Goal: Information Seeking & Learning: Learn about a topic

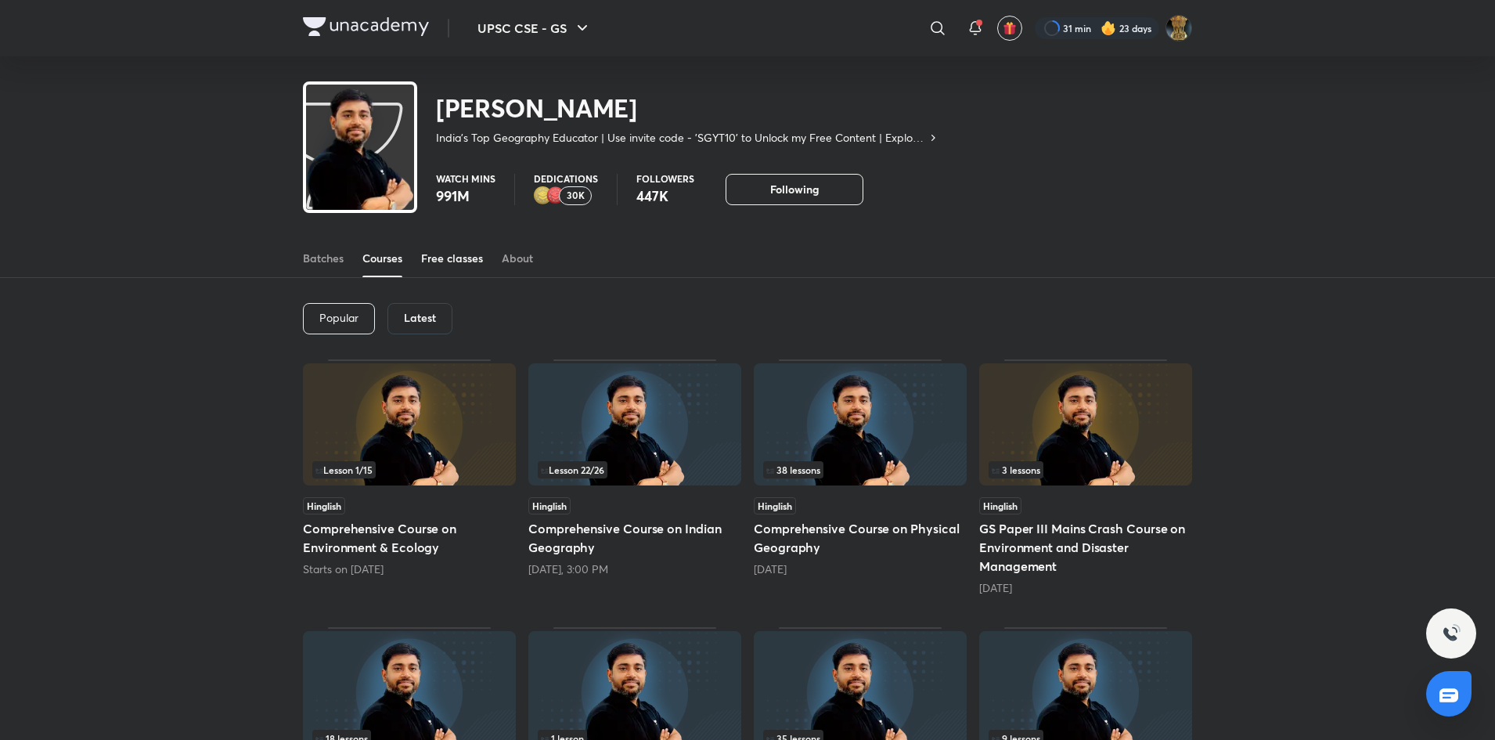
click at [441, 260] on div "Free classes" at bounding box center [452, 258] width 62 height 16
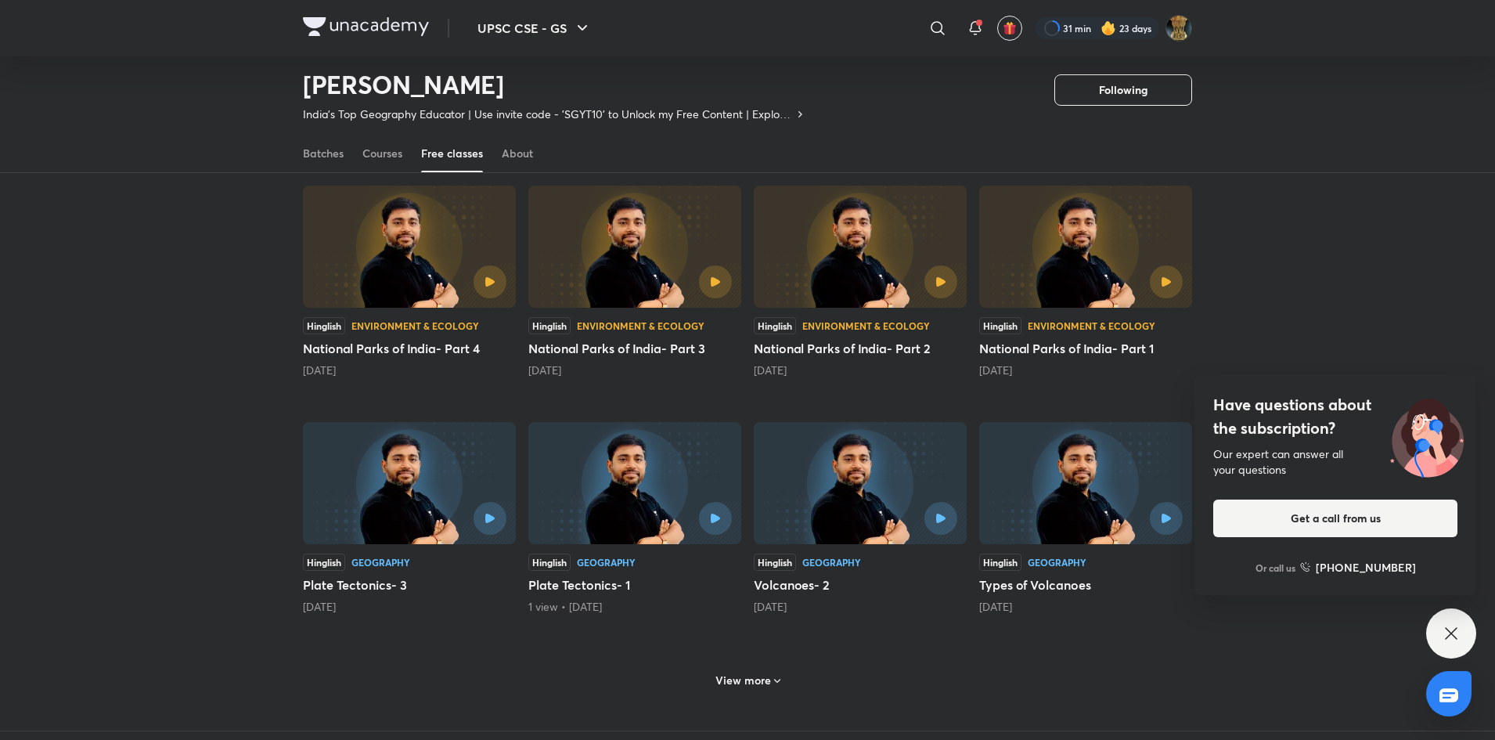
scroll to position [362, 0]
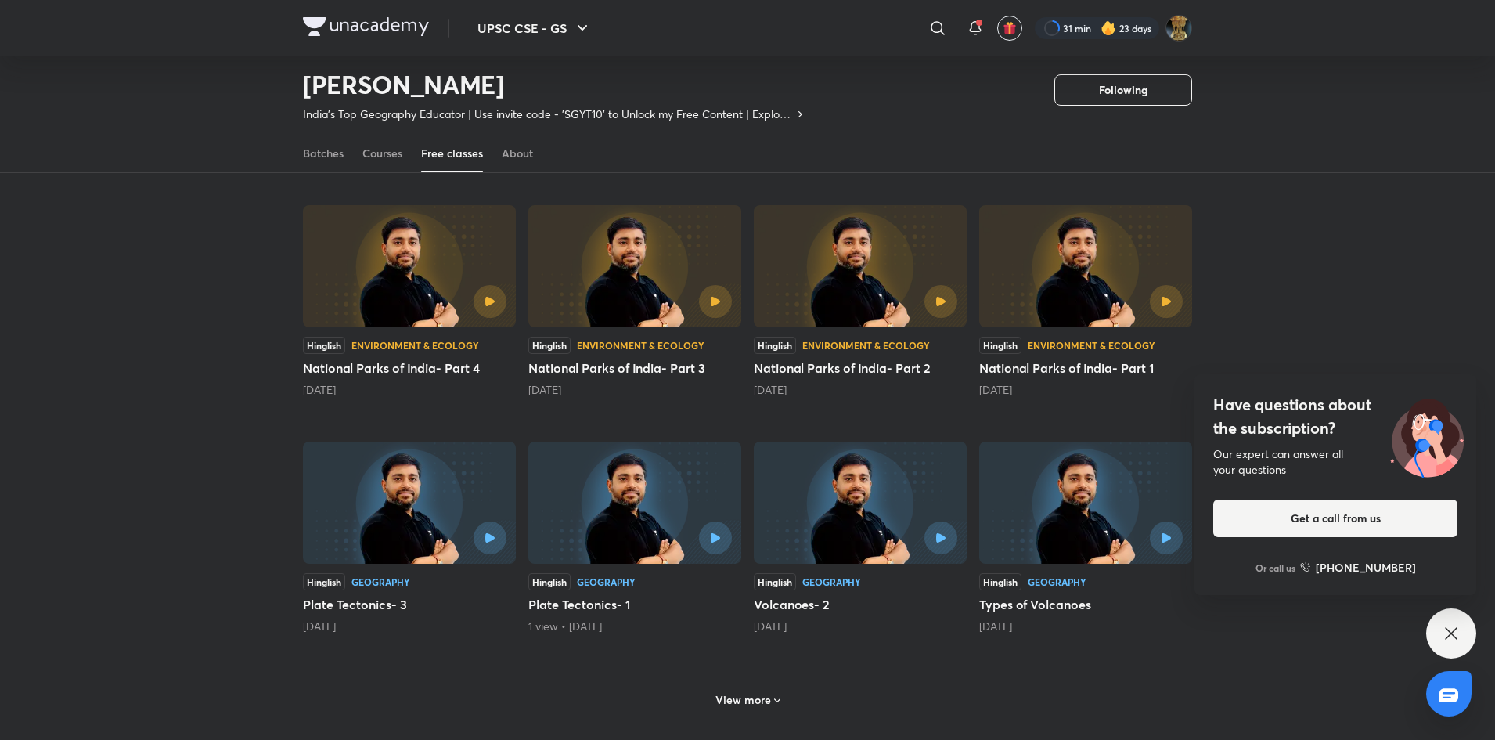
click at [1090, 285] on div at bounding box center [1134, 301] width 97 height 33
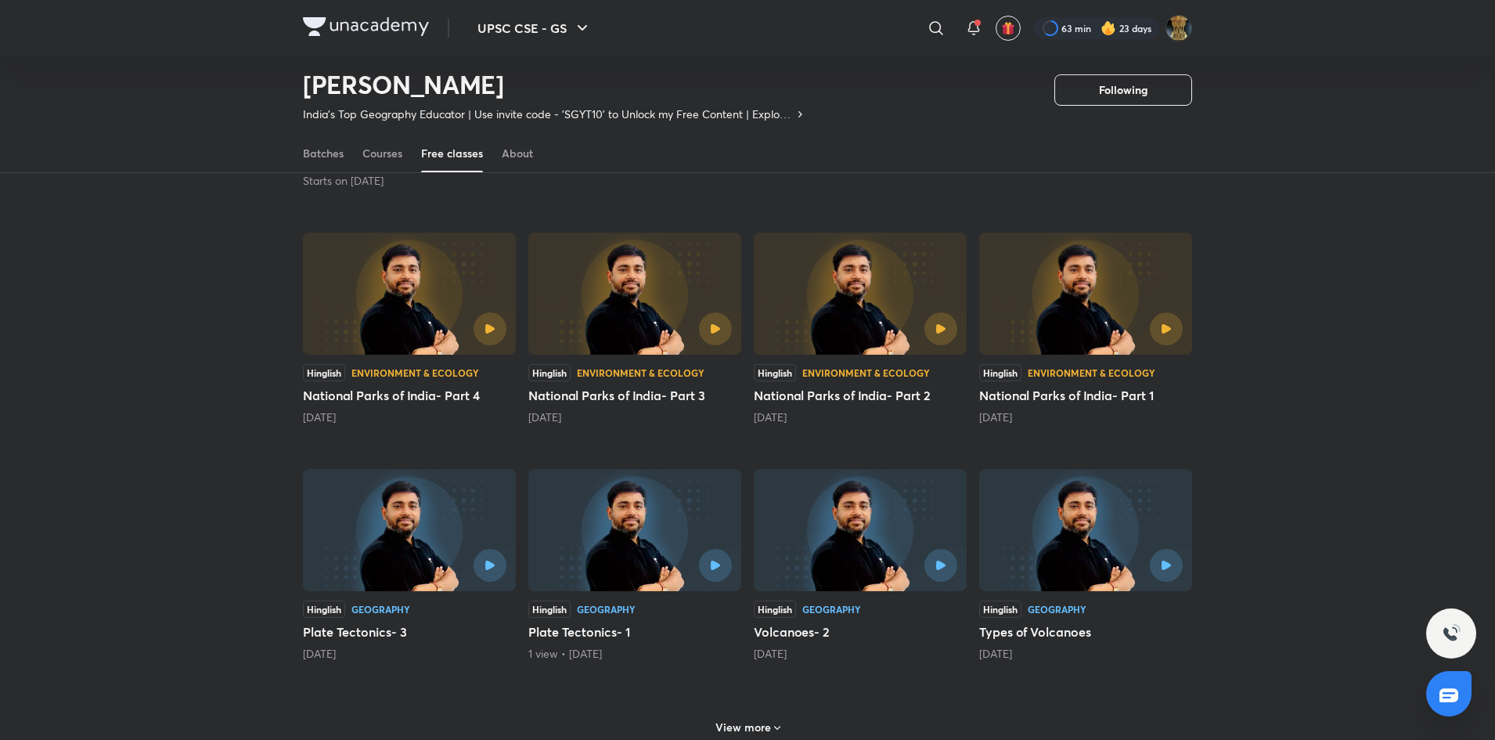
scroll to position [463, 0]
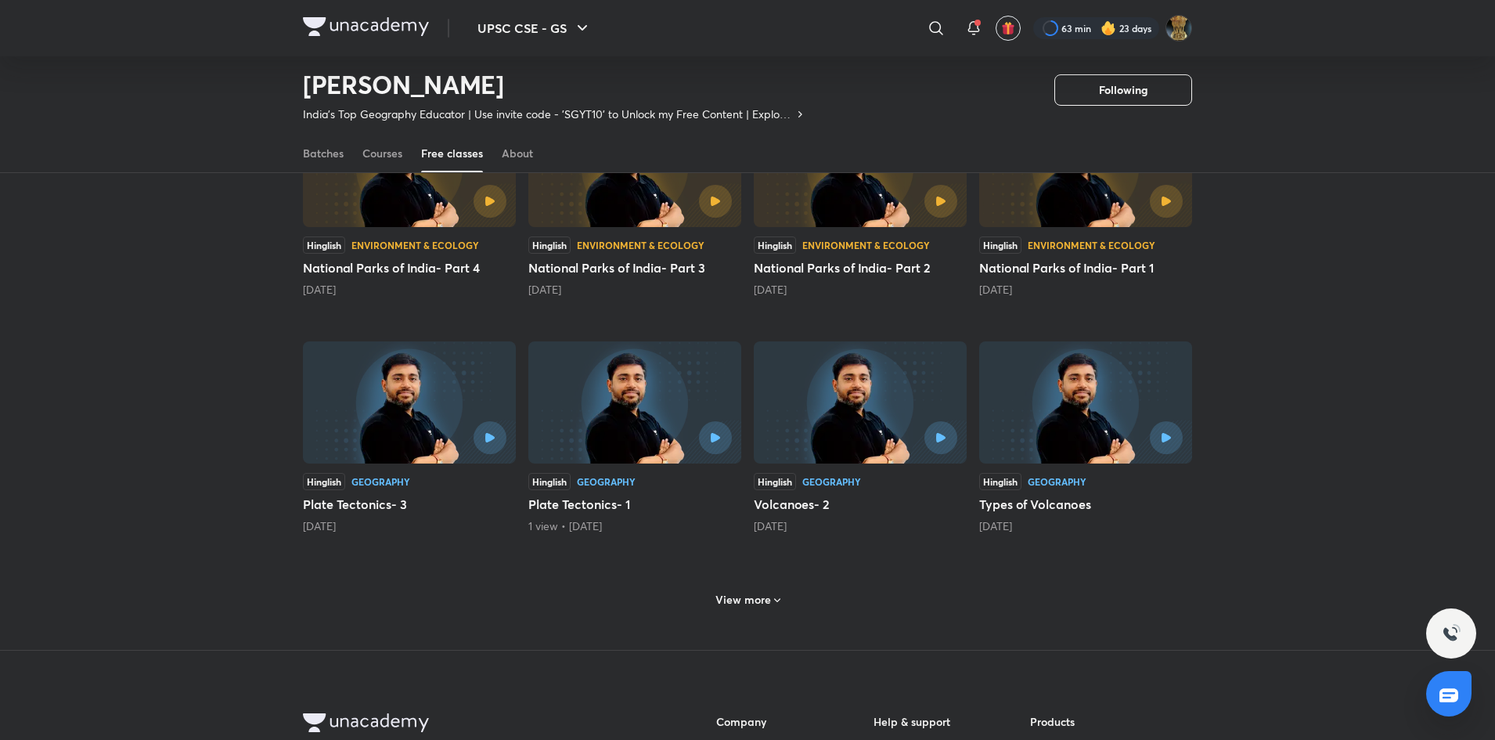
click at [744, 592] on h6 "View more" at bounding box center [743, 600] width 56 height 16
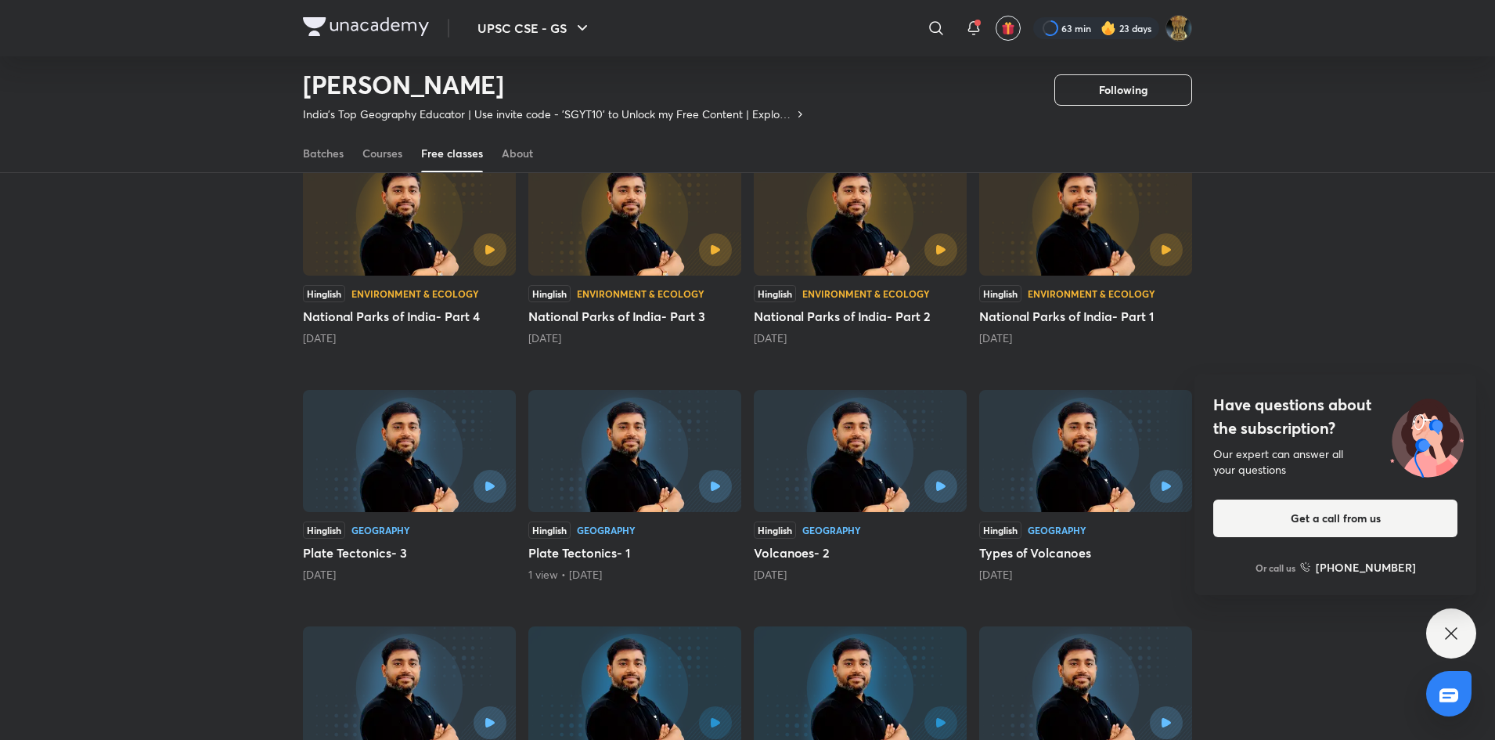
scroll to position [119, 0]
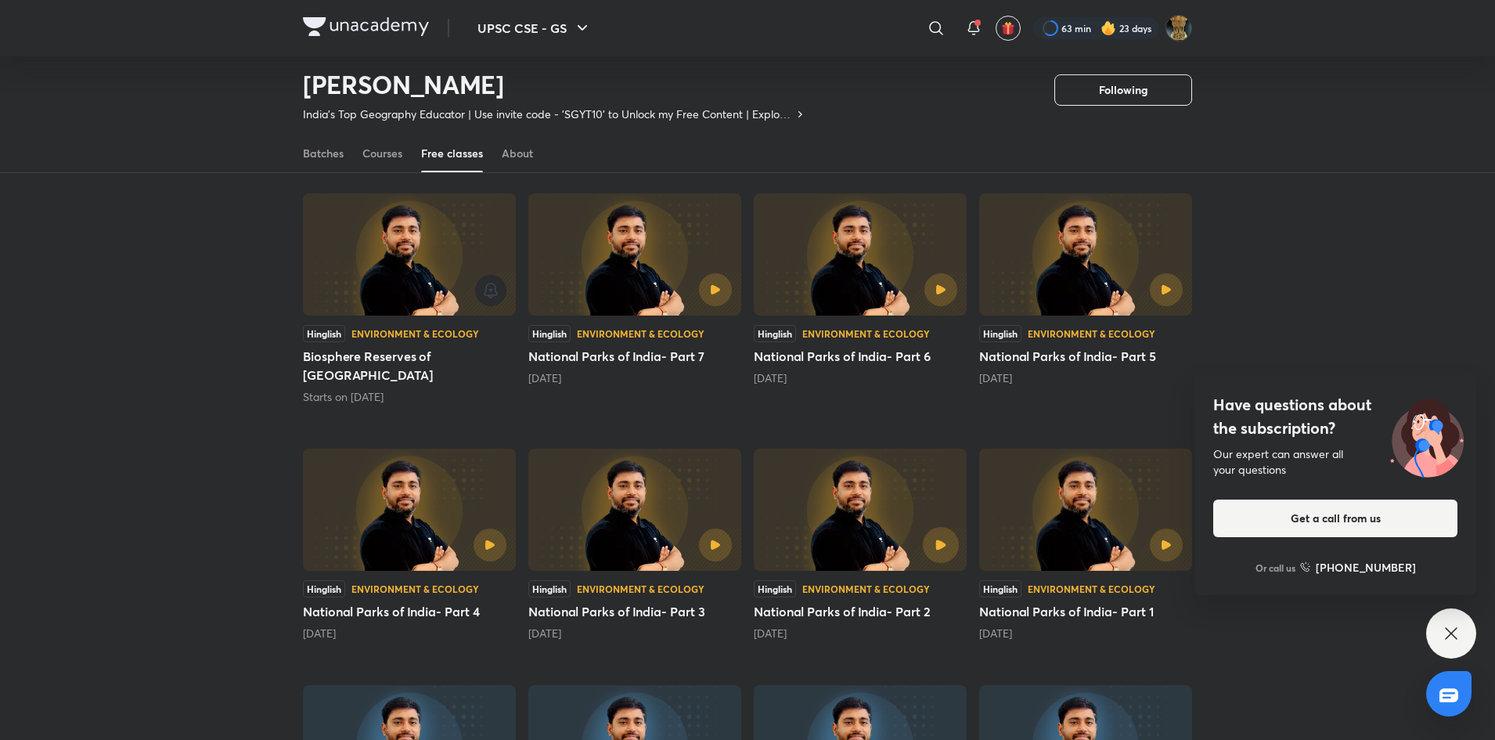
click at [937, 539] on icon "button" at bounding box center [940, 544] width 10 height 10
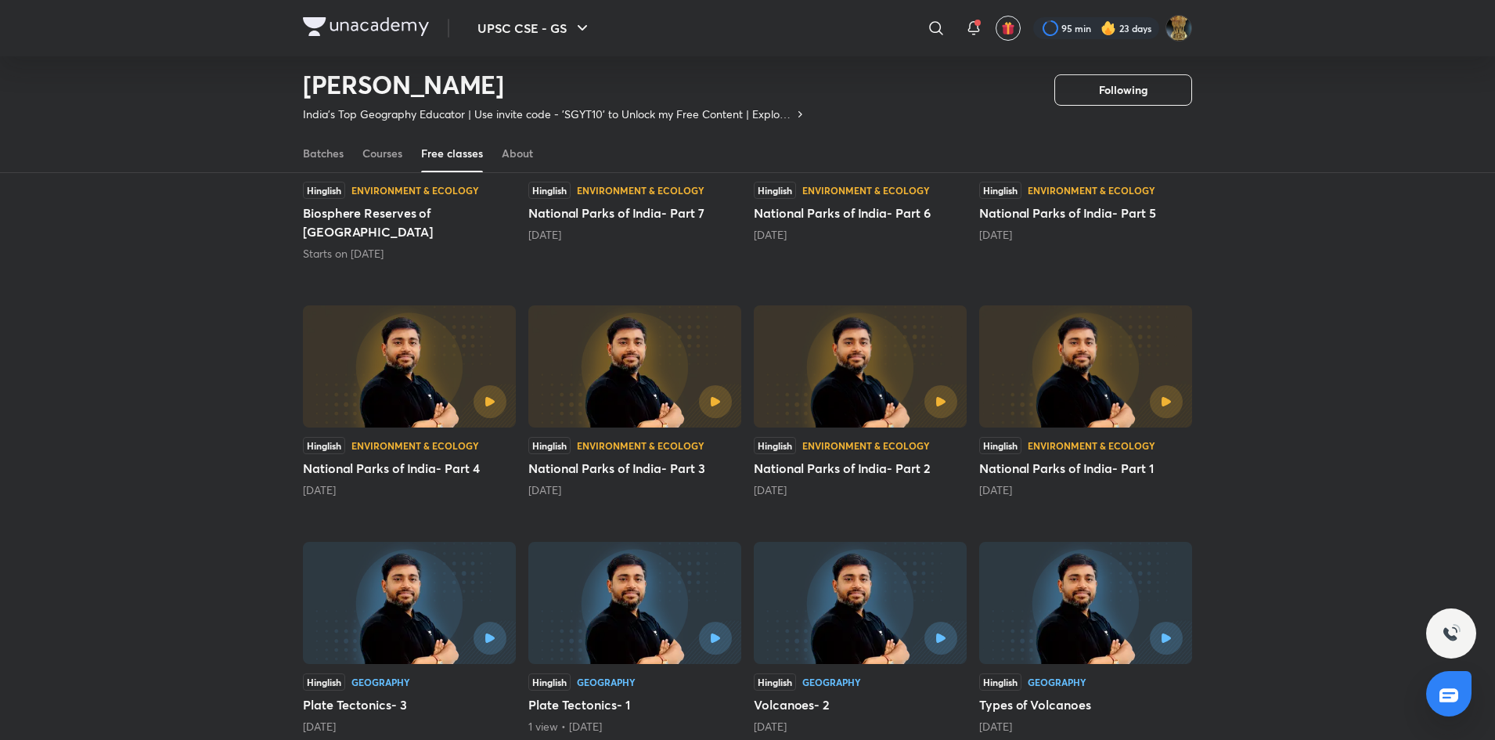
scroll to position [263, 0]
click at [720, 383] on button "button" at bounding box center [715, 401] width 36 height 36
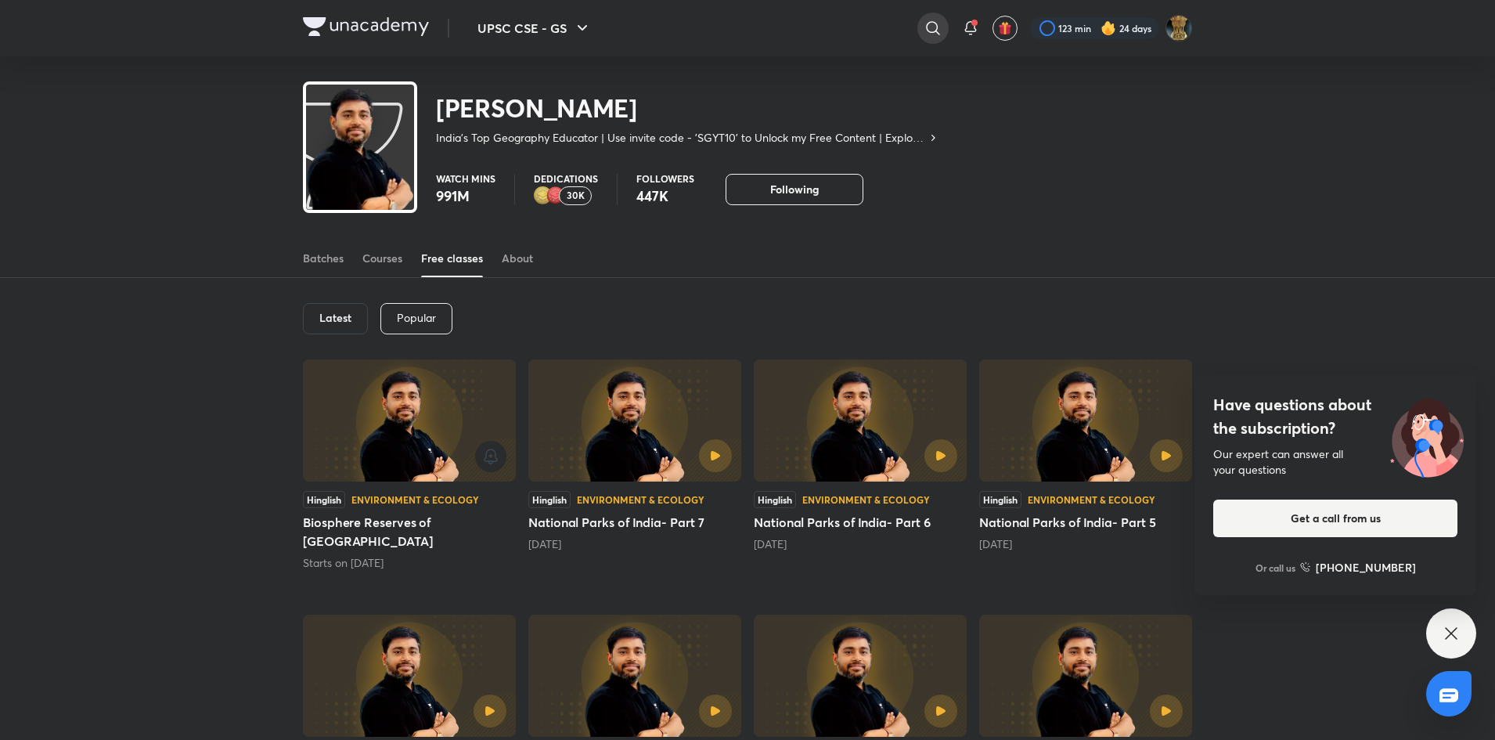
click at [932, 25] on icon at bounding box center [933, 28] width 19 height 19
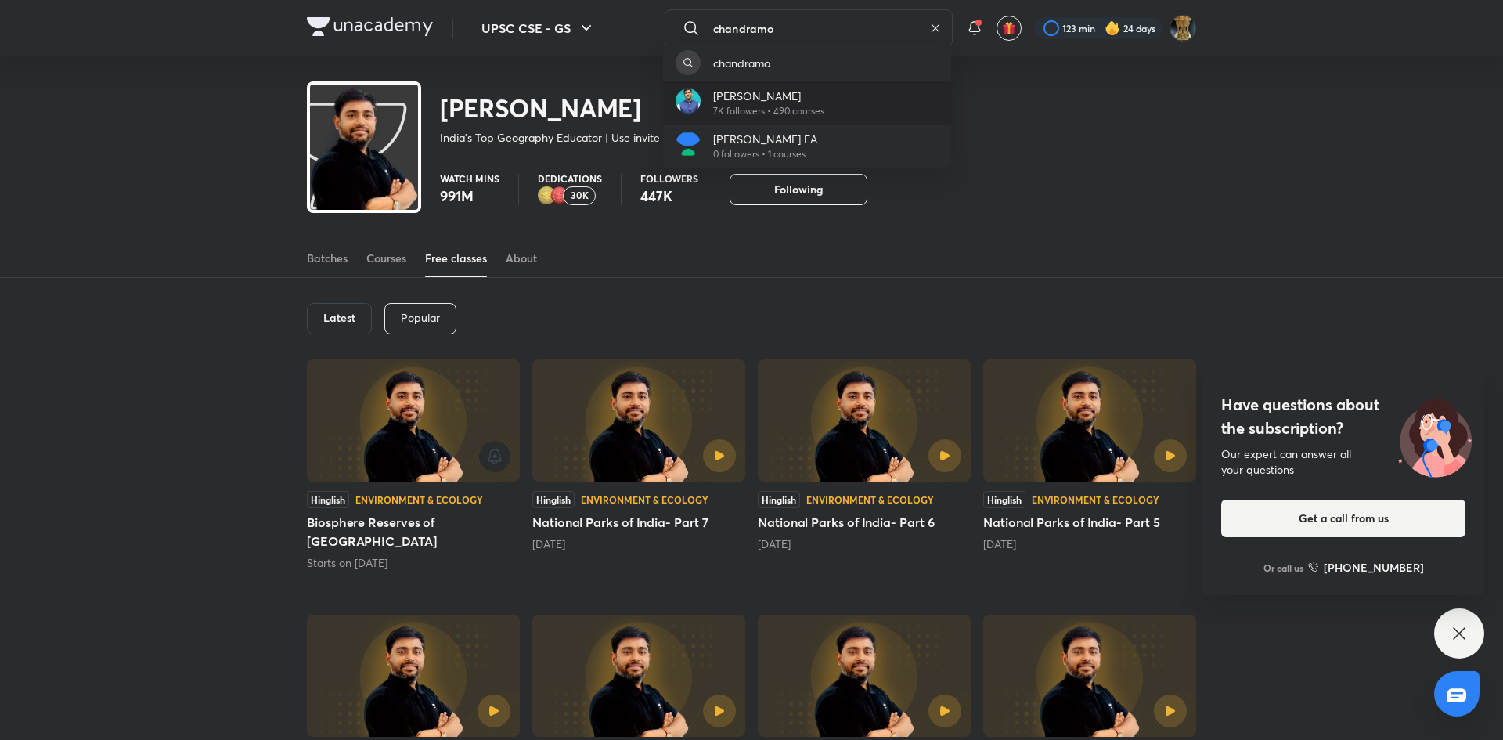
type input "chandramo"
click at [824, 104] on p "7K followers • 490 courses" at bounding box center [768, 111] width 111 height 14
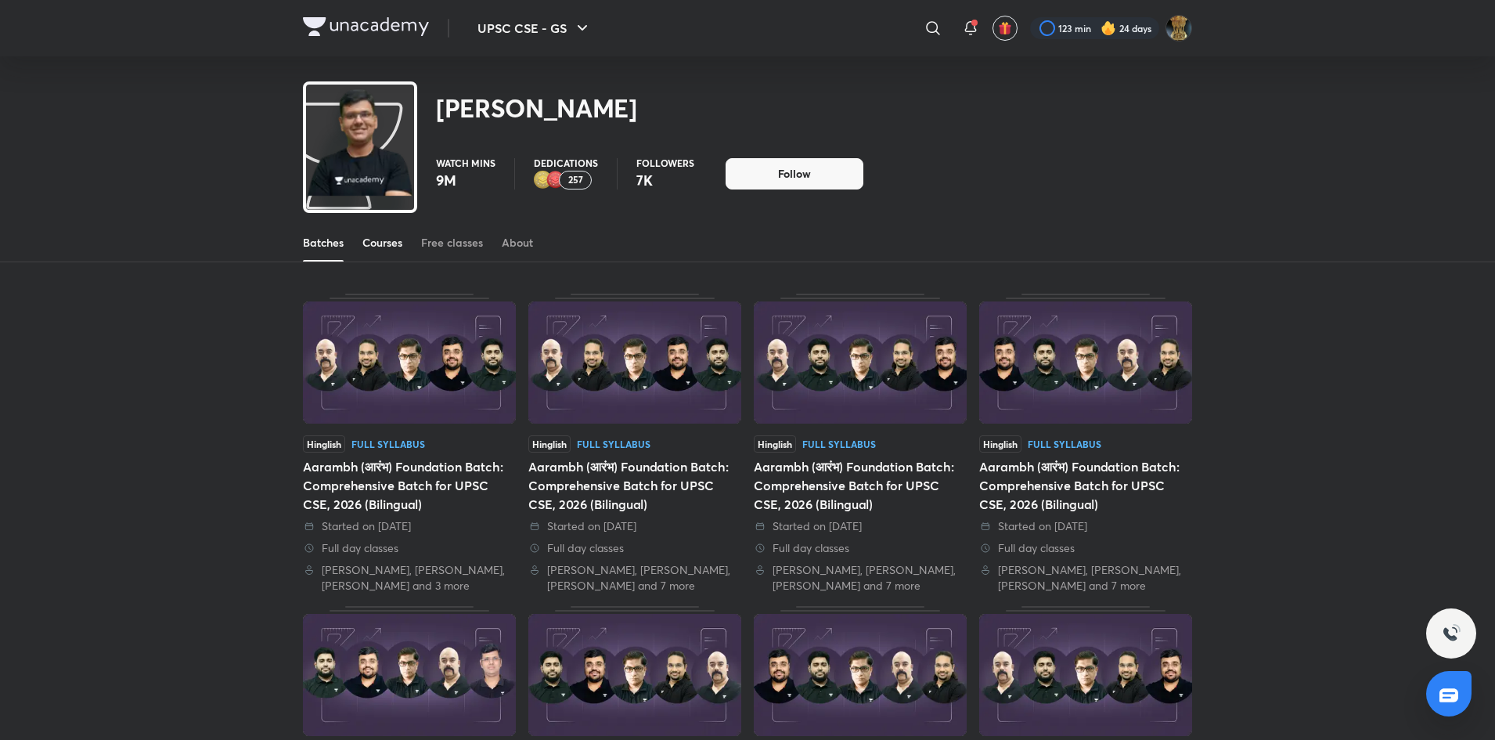
click at [383, 242] on div "Courses" at bounding box center [382, 243] width 40 height 16
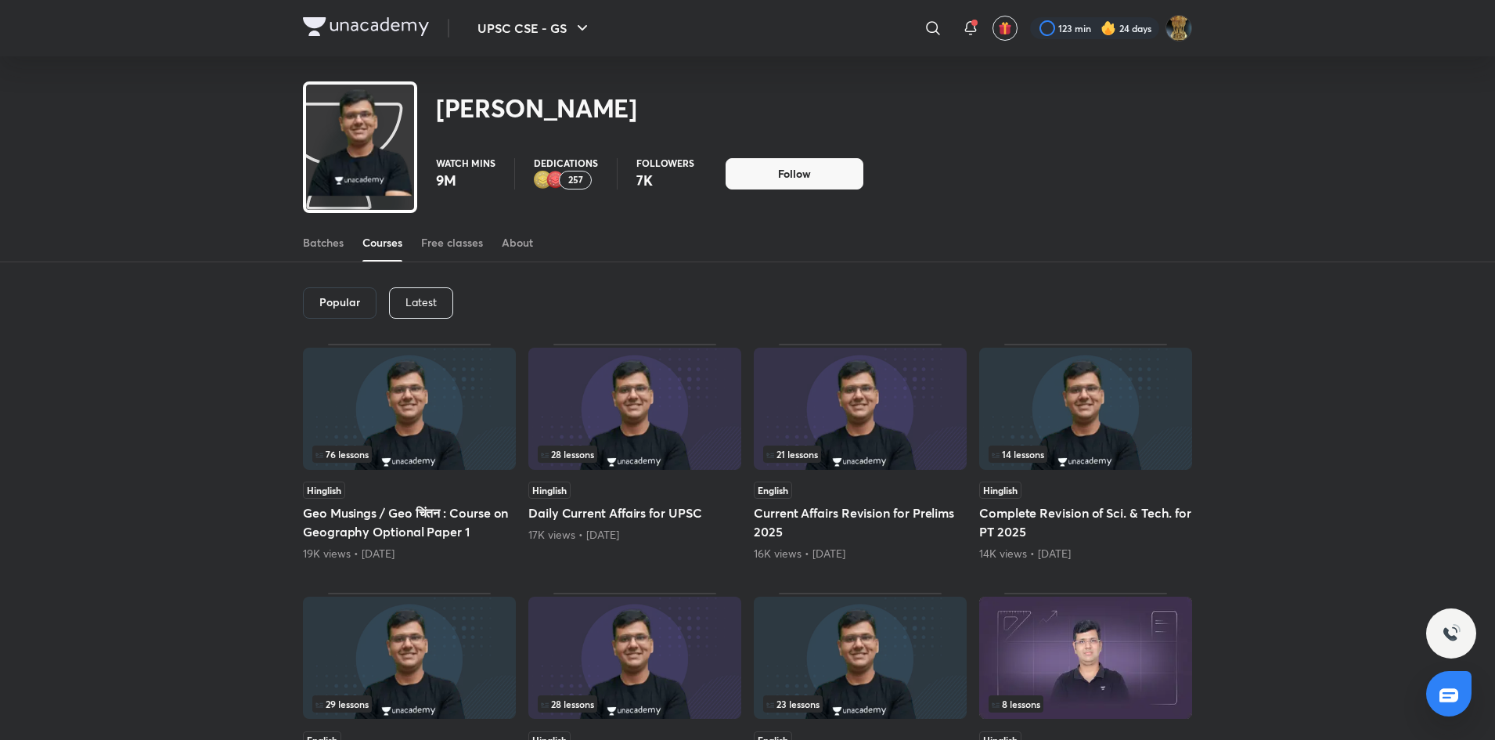
click at [418, 297] on p "Latest" at bounding box center [420, 302] width 31 height 13
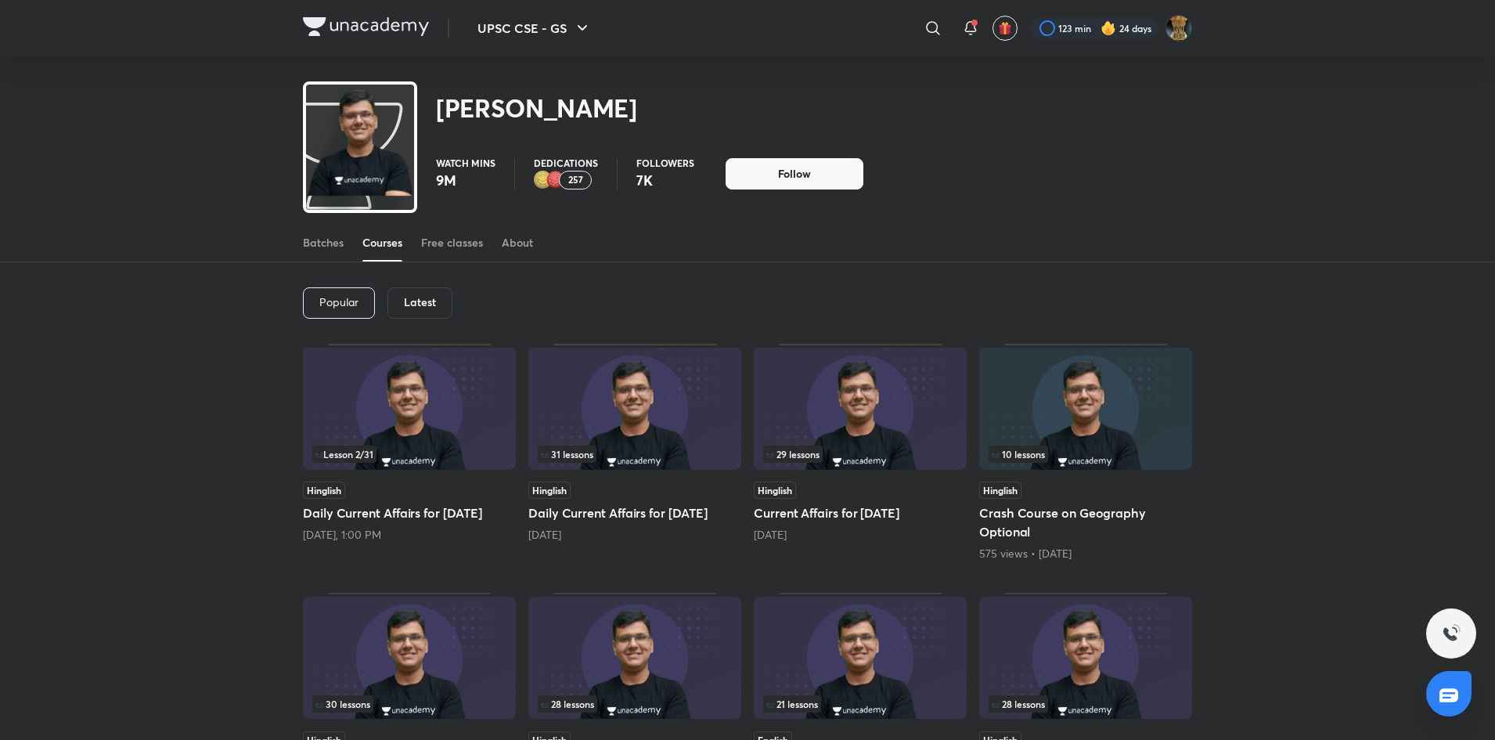
click at [439, 416] on img at bounding box center [409, 409] width 213 height 122
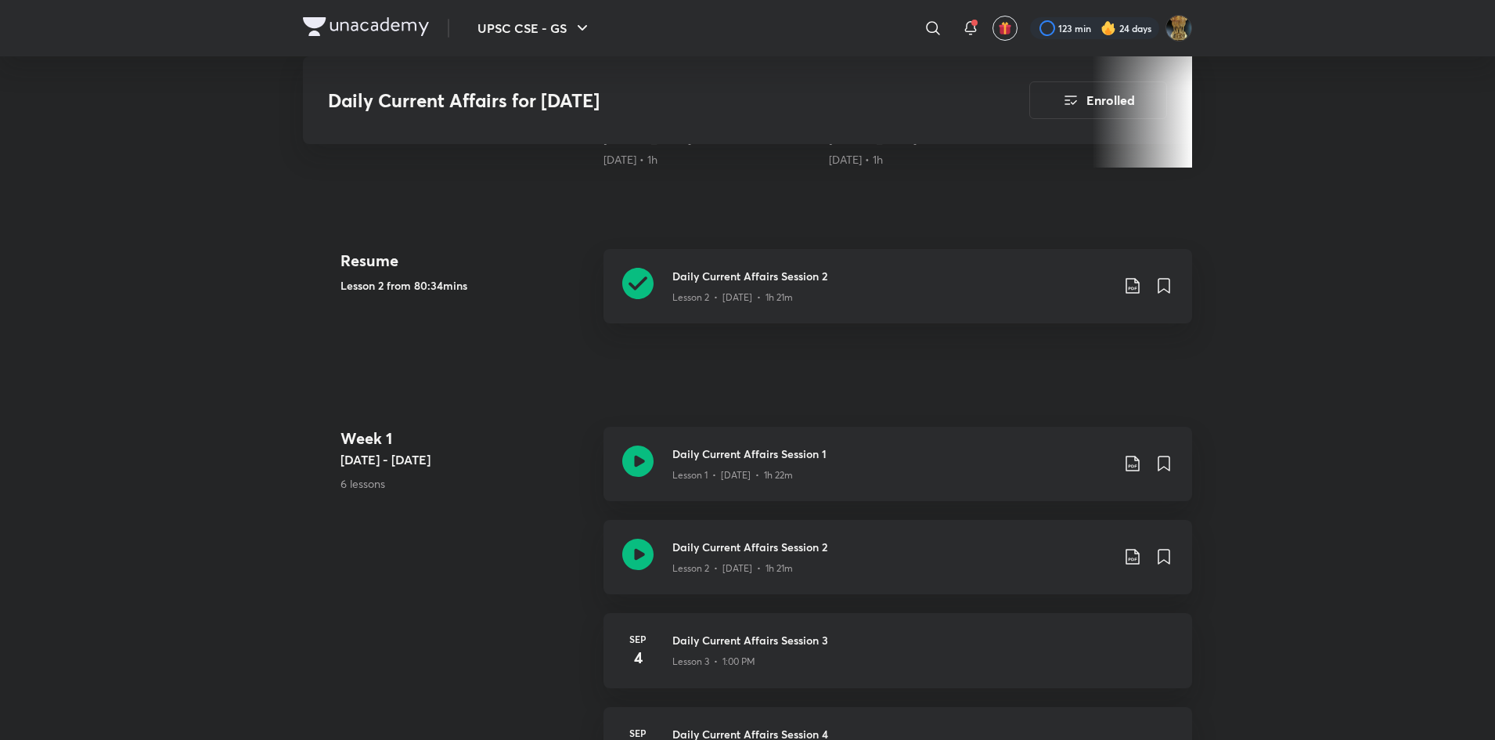
scroll to position [562, 0]
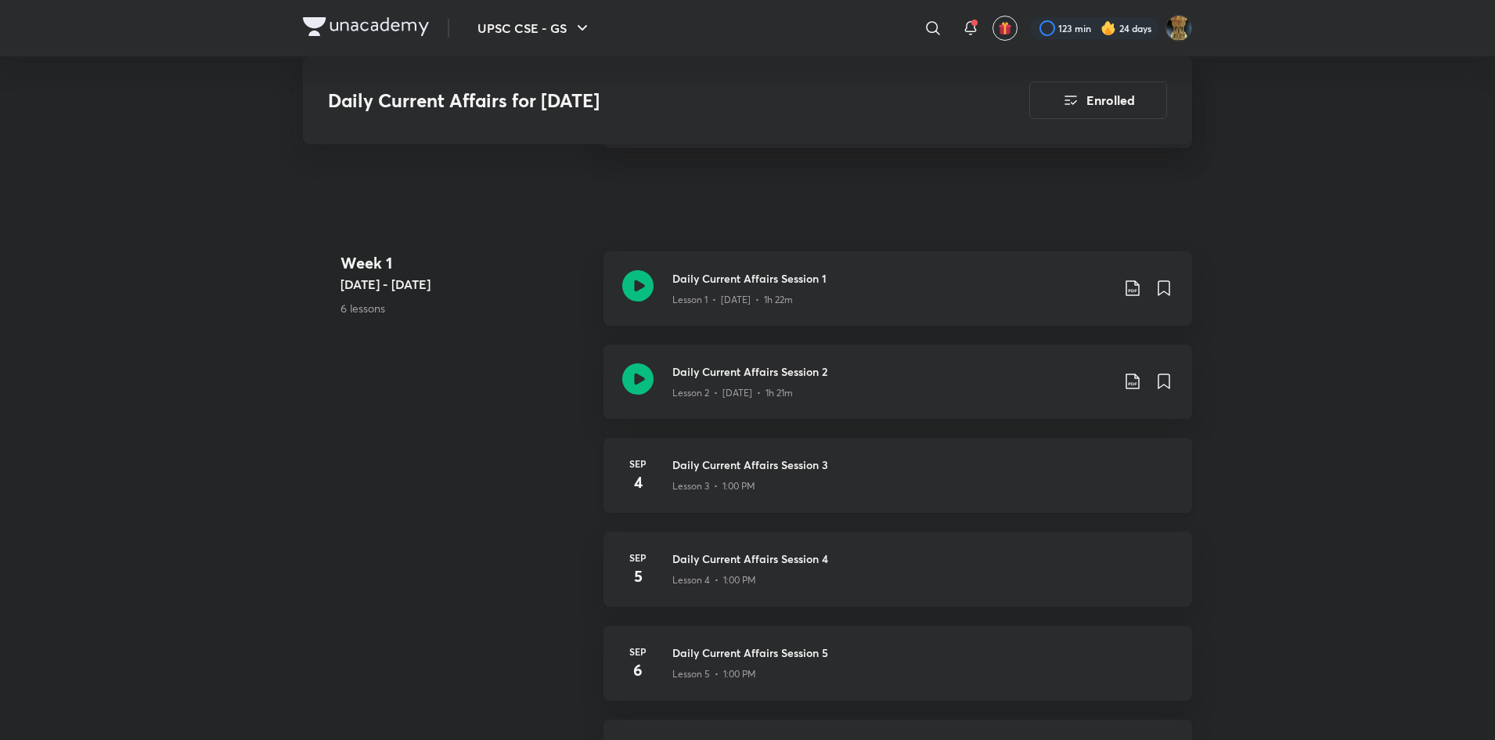
click at [873, 464] on h3 "Daily Current Affairs Session 3" at bounding box center [922, 464] width 501 height 16
